Goal: Information Seeking & Learning: Find specific fact

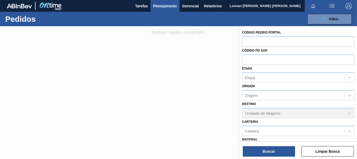
scroll to position [61, 0]
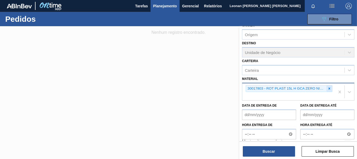
click at [329, 89] on icon at bounding box center [330, 88] width 2 height 2
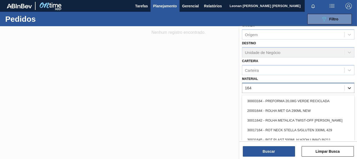
type input "1645"
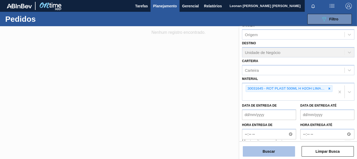
click at [275, 152] on button "Buscar" at bounding box center [269, 151] width 52 height 10
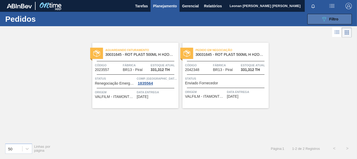
click at [320, 19] on button "089F7B8B-B2A5-4AFE-B5C0-19BA573D28AC Filtro" at bounding box center [330, 19] width 44 height 10
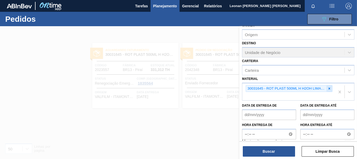
click at [329, 88] on icon at bounding box center [330, 88] width 2 height 2
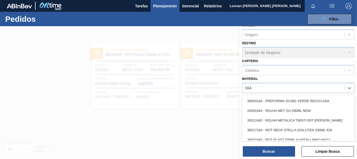
type input "1645"
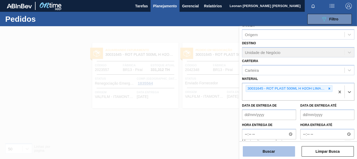
click at [273, 154] on button "Buscar" at bounding box center [269, 151] width 52 height 10
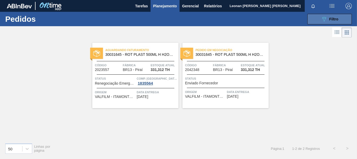
click at [336, 20] on span "Filtro" at bounding box center [334, 19] width 9 height 4
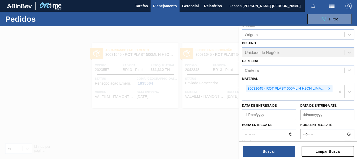
click at [173, 40] on div at bounding box center [178, 105] width 357 height 159
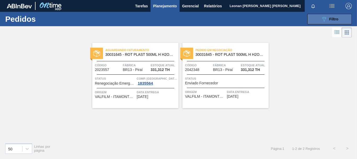
click at [325, 17] on icon "089F7B8B-B2A5-4AFE-B5C0-19BA573D28AC" at bounding box center [324, 19] width 6 height 6
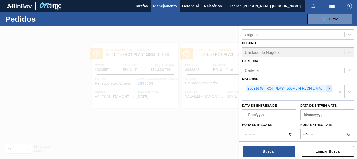
click at [329, 89] on icon at bounding box center [330, 88] width 2 height 2
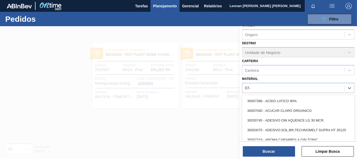
type input "0745"
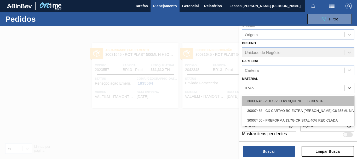
click at [318, 99] on div "30030745 - ADESIVO OW AQUENCE LG 30 MCR" at bounding box center [298, 101] width 113 height 10
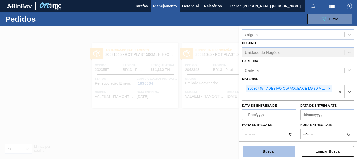
click at [281, 150] on button "Buscar" at bounding box center [269, 151] width 52 height 10
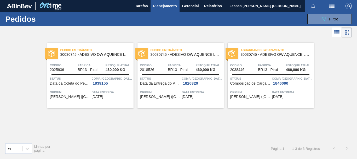
click at [173, 84] on span "Data da Entrega do Pedido Atrasada" at bounding box center [160, 83] width 41 height 4
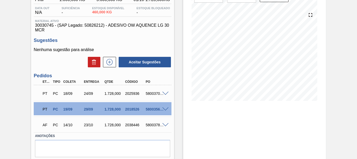
scroll to position [69, 0]
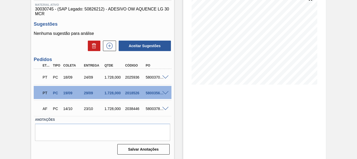
click at [167, 91] on span at bounding box center [165, 93] width 6 height 4
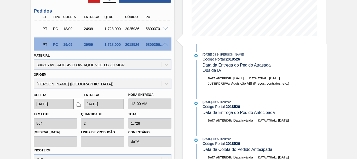
scroll to position [65, 0]
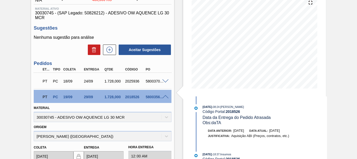
click at [165, 96] on span at bounding box center [165, 97] width 6 height 4
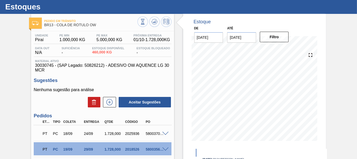
scroll to position [0, 0]
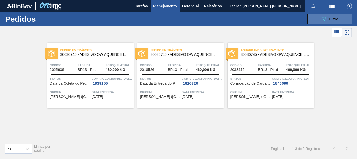
click at [329, 22] on div "089F7B8B-B2A5-4AFE-B5C0-19BA573D28AC Filtro" at bounding box center [330, 19] width 18 height 6
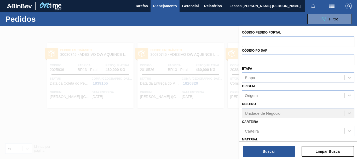
scroll to position [69, 0]
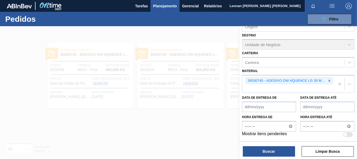
click at [170, 116] on div at bounding box center [178, 105] width 357 height 159
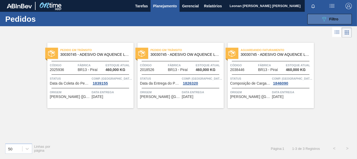
click at [318, 23] on button "089F7B8B-B2A5-4AFE-B5C0-19BA573D28AC Filtro" at bounding box center [330, 19] width 44 height 10
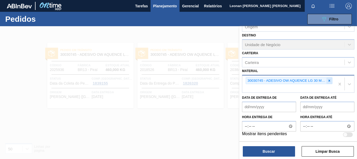
click at [329, 80] on icon at bounding box center [330, 81] width 4 height 4
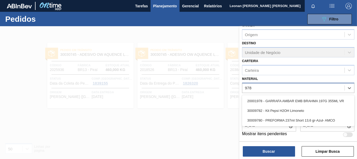
type input "9782"
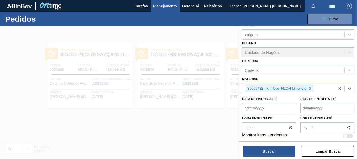
scroll to position [62, 0]
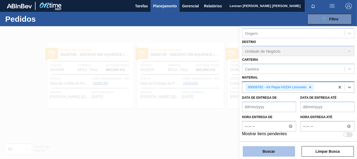
click at [259, 148] on button "Buscar" at bounding box center [269, 151] width 52 height 10
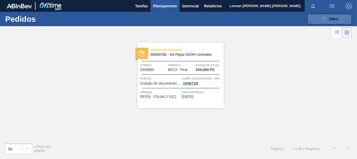
click at [331, 19] on span "Filtro" at bounding box center [334, 19] width 9 height 4
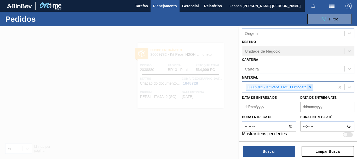
click at [310, 87] on icon at bounding box center [311, 87] width 4 height 4
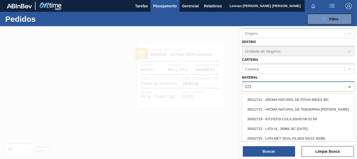
type input "2729"
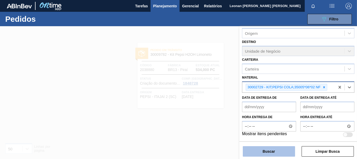
click at [279, 153] on button "Buscar" at bounding box center [269, 151] width 52 height 10
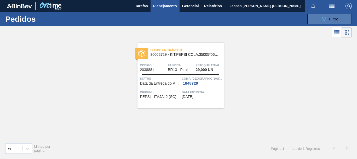
click at [324, 23] on button "089F7B8B-B2A5-4AFE-B5C0-19BA573D28AC Filtro" at bounding box center [330, 19] width 44 height 10
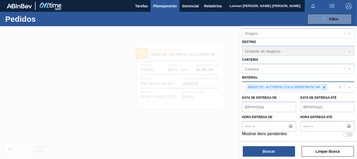
click at [324, 87] on icon at bounding box center [325, 87] width 4 height 4
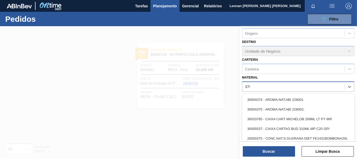
type input "3702"
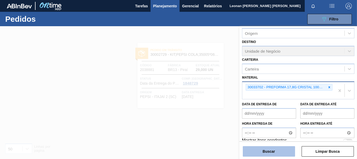
click at [263, 154] on button "Buscar" at bounding box center [269, 151] width 52 height 10
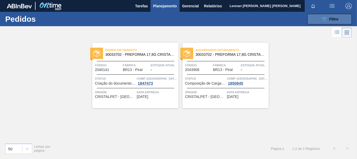
click at [322, 15] on button "089F7B8B-B2A5-4AFE-B5C0-19BA573D28AC Filtro" at bounding box center [330, 19] width 44 height 10
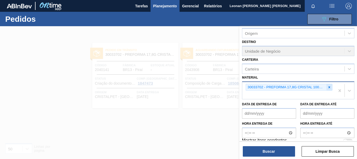
click at [330, 87] on icon at bounding box center [330, 87] width 4 height 4
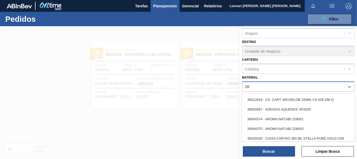
type input "2819"
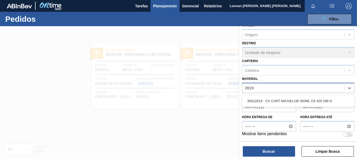
scroll to position [61, 0]
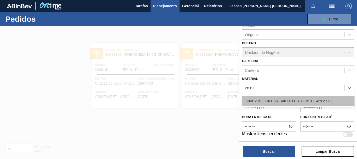
click at [281, 105] on div "30012819 - CX CART MICHELOB 350ML C8 429 298 G" at bounding box center [298, 101] width 113 height 10
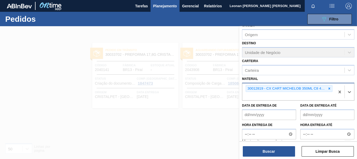
scroll to position [62, 0]
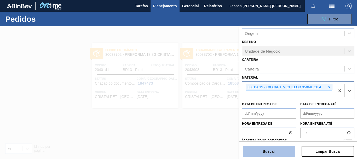
click at [278, 153] on button "Buscar" at bounding box center [269, 151] width 52 height 10
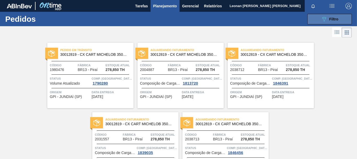
click at [323, 17] on icon at bounding box center [325, 19] width 4 height 4
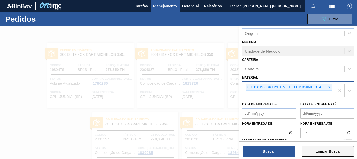
click at [336, 151] on button "Limpar Busca" at bounding box center [328, 151] width 52 height 10
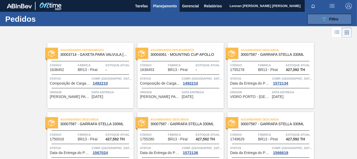
click at [317, 19] on button "089F7B8B-B2A5-4AFE-B5C0-19BA573D28AC Filtro" at bounding box center [330, 19] width 44 height 10
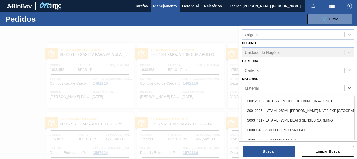
click at [294, 88] on div "Material" at bounding box center [294, 88] width 102 height 8
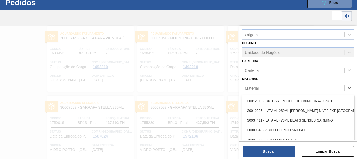
scroll to position [17, 0]
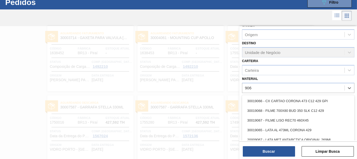
type input "9068"
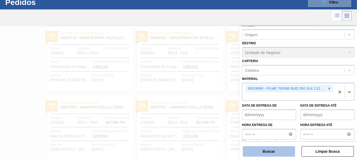
click at [279, 153] on button "Buscar" at bounding box center [269, 151] width 52 height 10
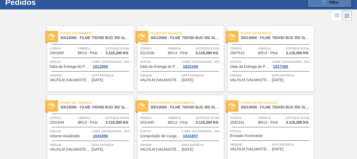
click at [338, 4] on button "089F7B8B-B2A5-4AFE-B5C0-19BA573D28AC Filtro" at bounding box center [330, 2] width 44 height 10
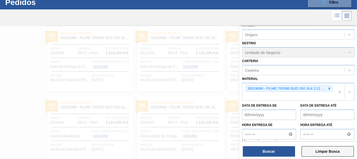
click at [338, 149] on button "Limpar Busca" at bounding box center [328, 151] width 52 height 10
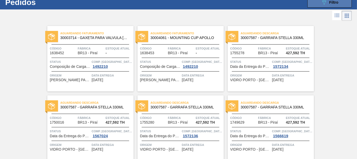
click at [334, 3] on span "Filtro" at bounding box center [334, 2] width 9 height 4
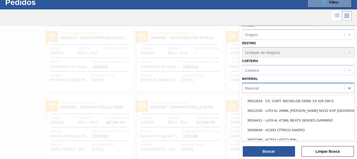
click at [310, 89] on div "Material" at bounding box center [294, 88] width 102 height 8
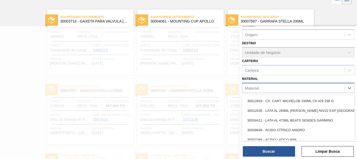
scroll to position [33, 0]
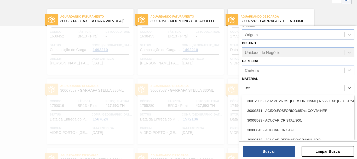
type input "3598"
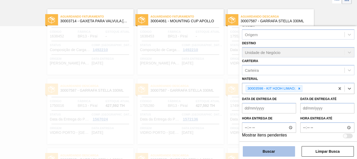
click at [261, 154] on button "Buscar" at bounding box center [269, 151] width 52 height 10
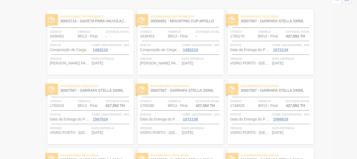
scroll to position [0, 0]
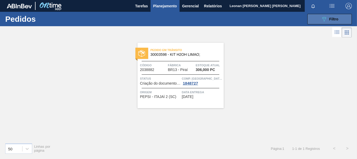
click at [344, 20] on button "089F7B8B-B2A5-4AFE-B5C0-19BA573D28AC Filtro" at bounding box center [330, 19] width 44 height 10
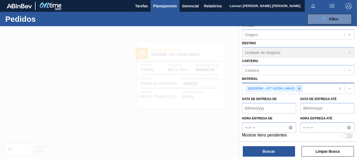
click at [300, 89] on icon at bounding box center [300, 88] width 2 height 2
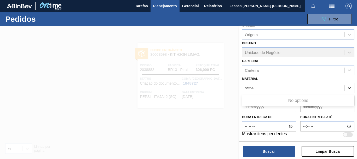
type input "5554"
